Goal: Information Seeking & Learning: Learn about a topic

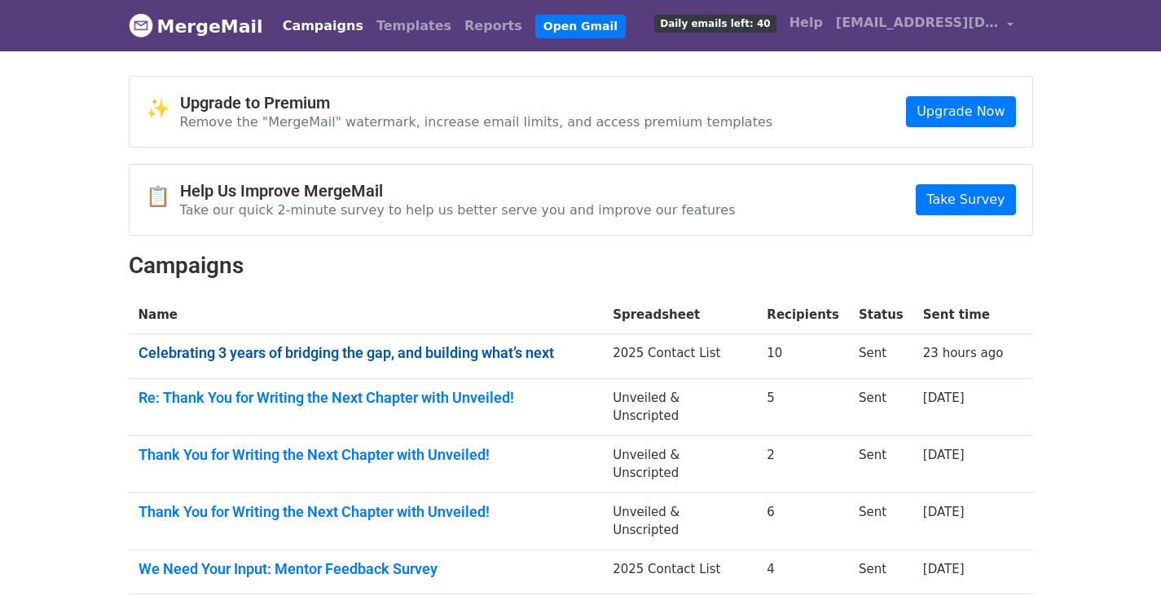
click at [390, 345] on link "Celebrating 3 years of bridging the gap, and building what’s next" at bounding box center [366, 353] width 455 height 18
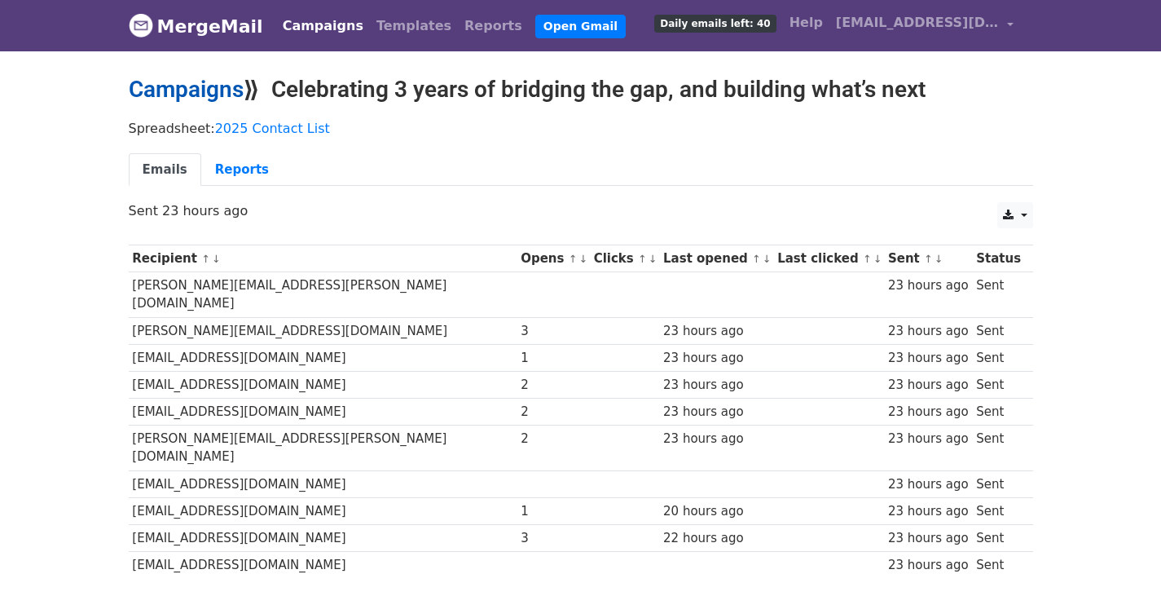
click at [178, 82] on link "Campaigns" at bounding box center [186, 89] width 115 height 27
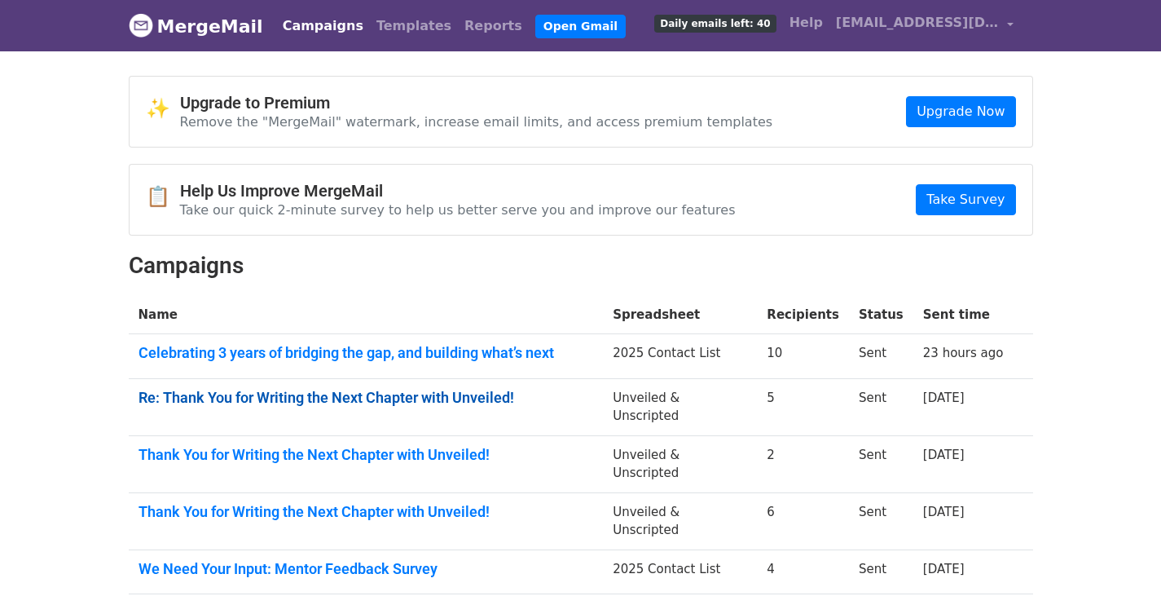
click at [375, 396] on link "Re: Thank You for Writing the Next Chapter with Unveiled!" at bounding box center [366, 398] width 455 height 18
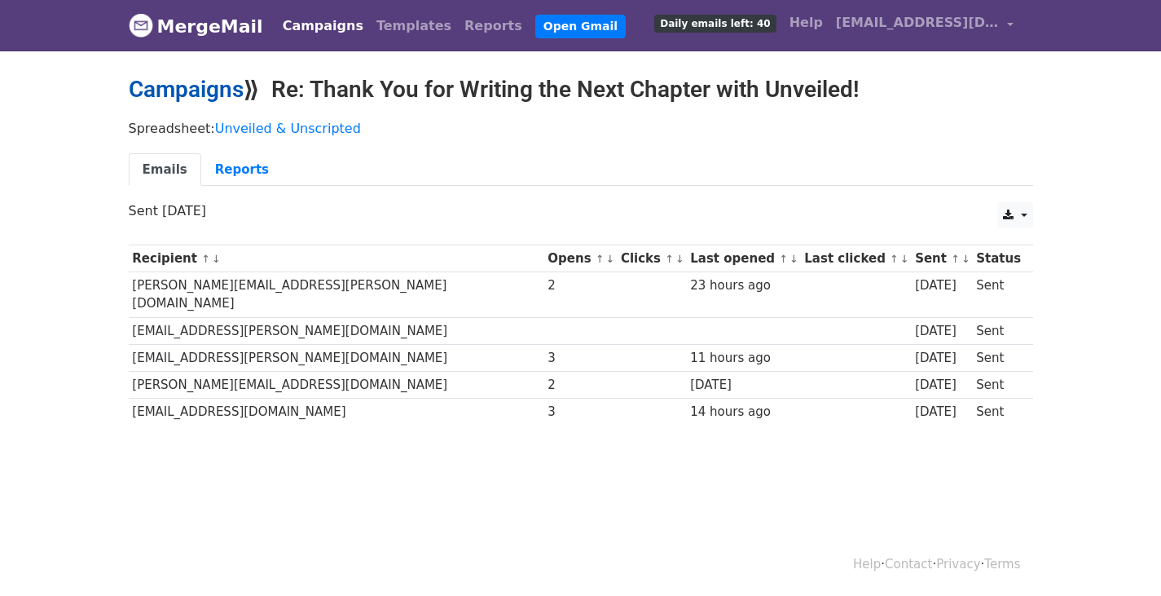
click at [180, 92] on link "Campaigns" at bounding box center [186, 89] width 115 height 27
